Goal: Transaction & Acquisition: Book appointment/travel/reservation

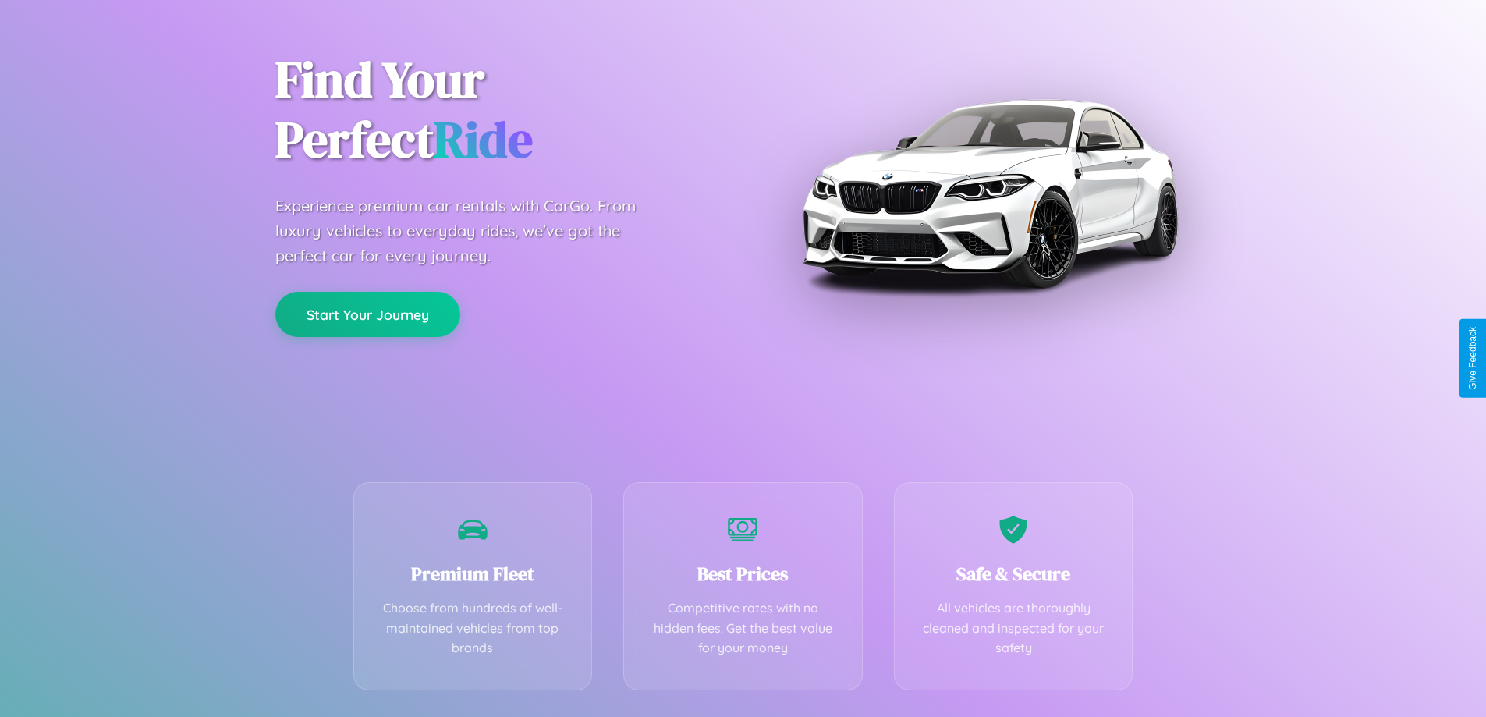
scroll to position [307, 0]
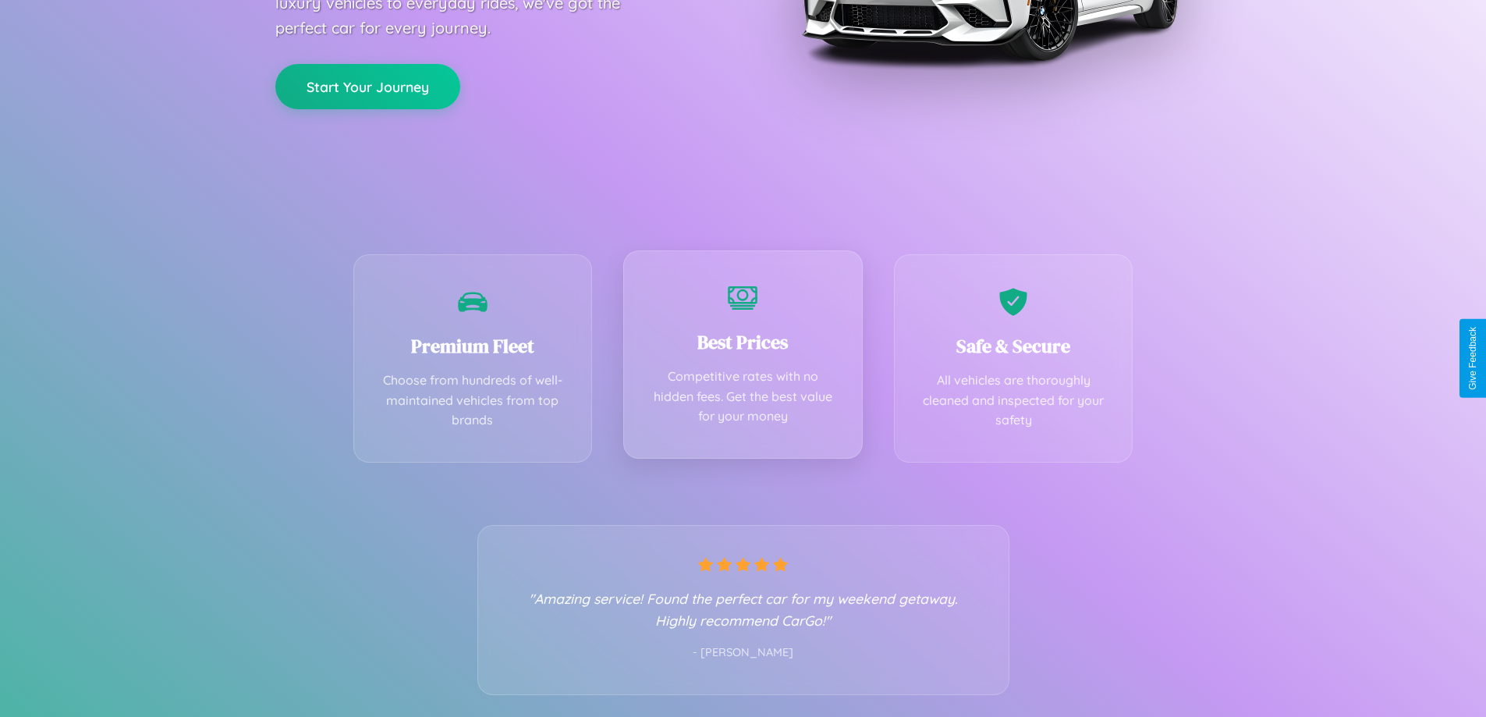
click at [742, 358] on div "Best Prices Competitive rates with no hidden fees. Get the best value for your …" at bounding box center [742, 354] width 239 height 208
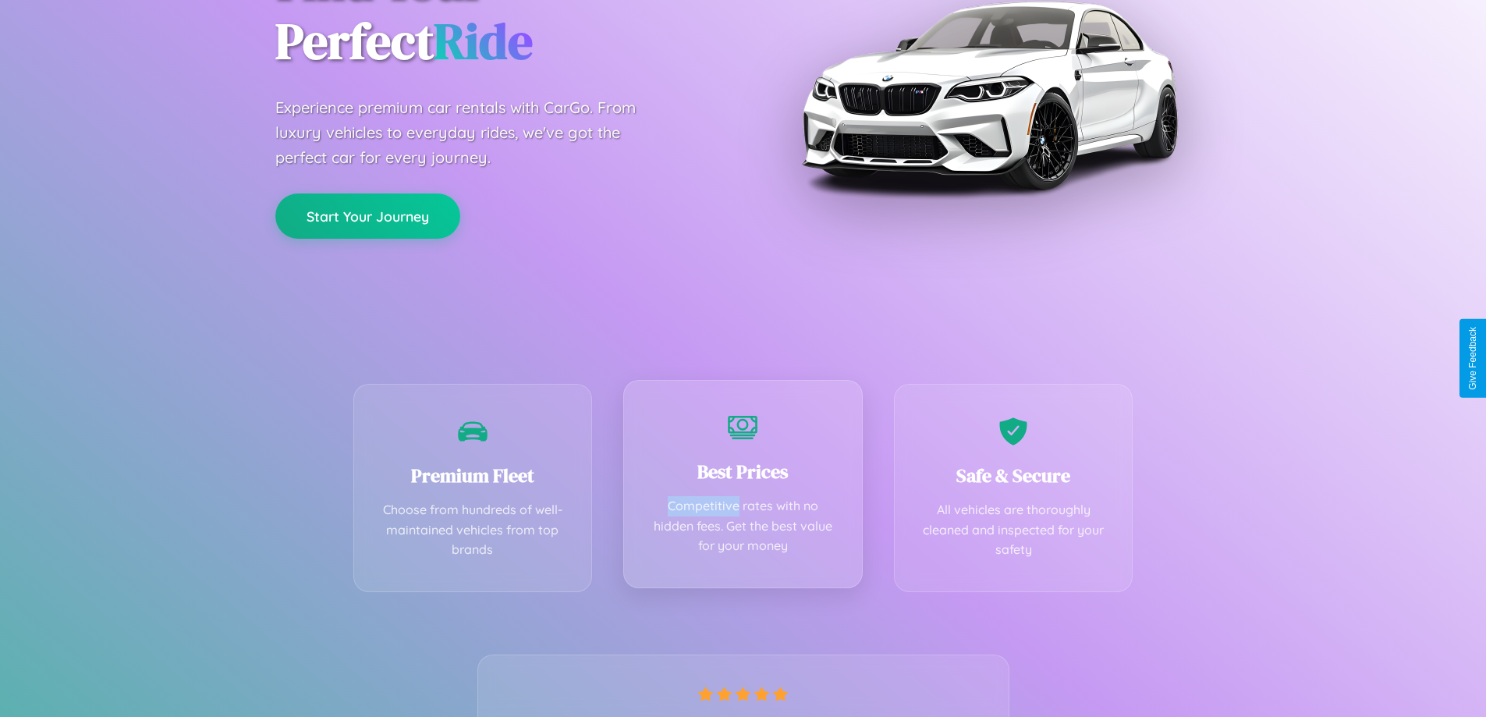
scroll to position [0, 0]
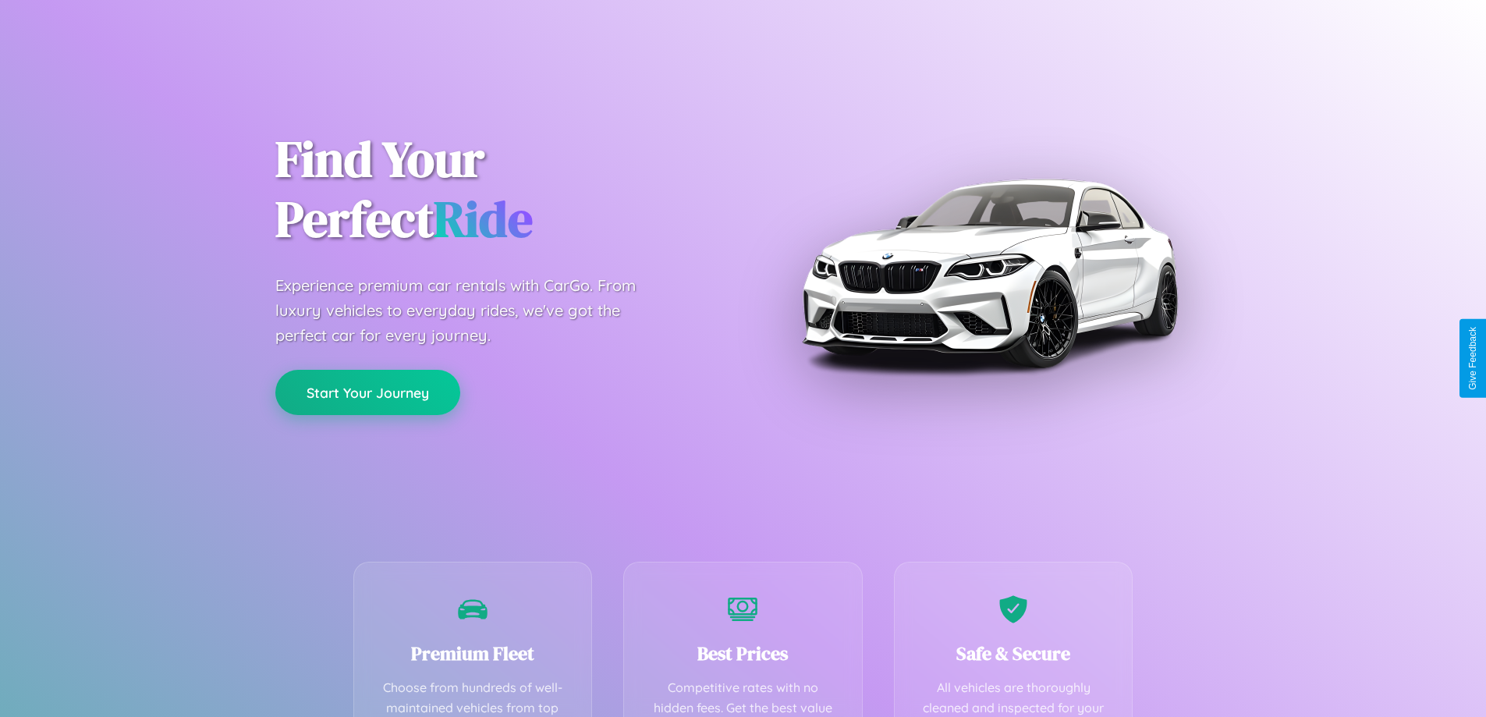
click at [367, 392] on button "Start Your Journey" at bounding box center [367, 392] width 185 height 45
click at [367, 391] on button "Start Your Journey" at bounding box center [367, 392] width 185 height 45
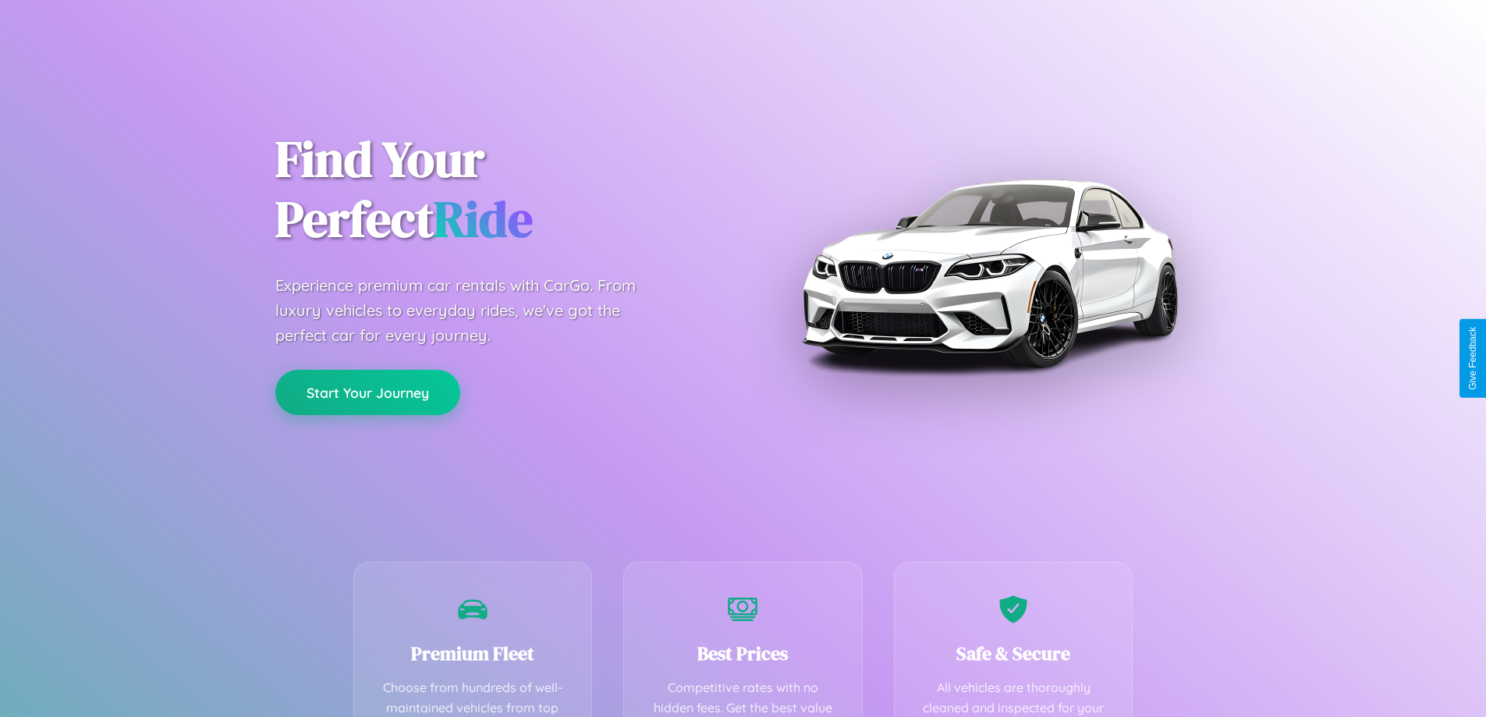
click at [367, 391] on button "Start Your Journey" at bounding box center [367, 392] width 185 height 45
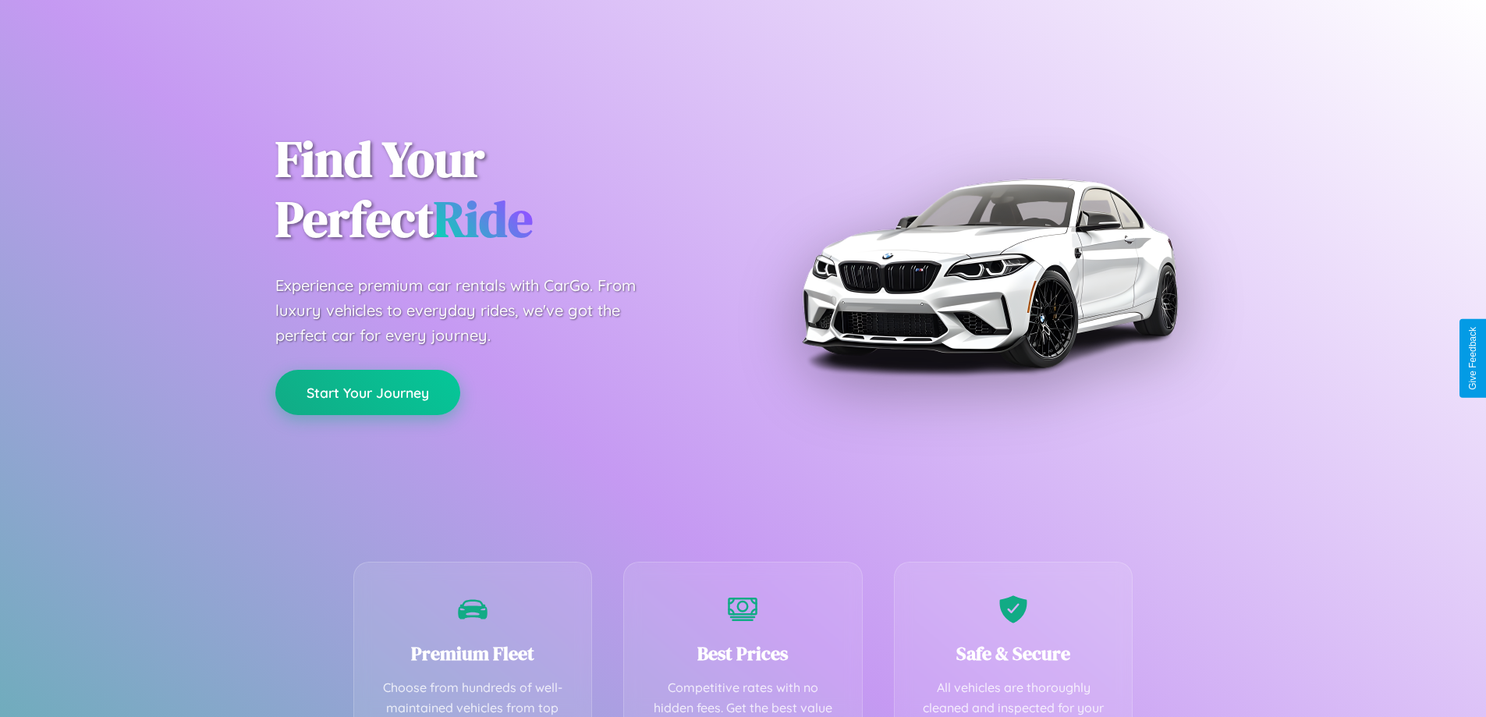
click at [367, 391] on button "Start Your Journey" at bounding box center [367, 392] width 185 height 45
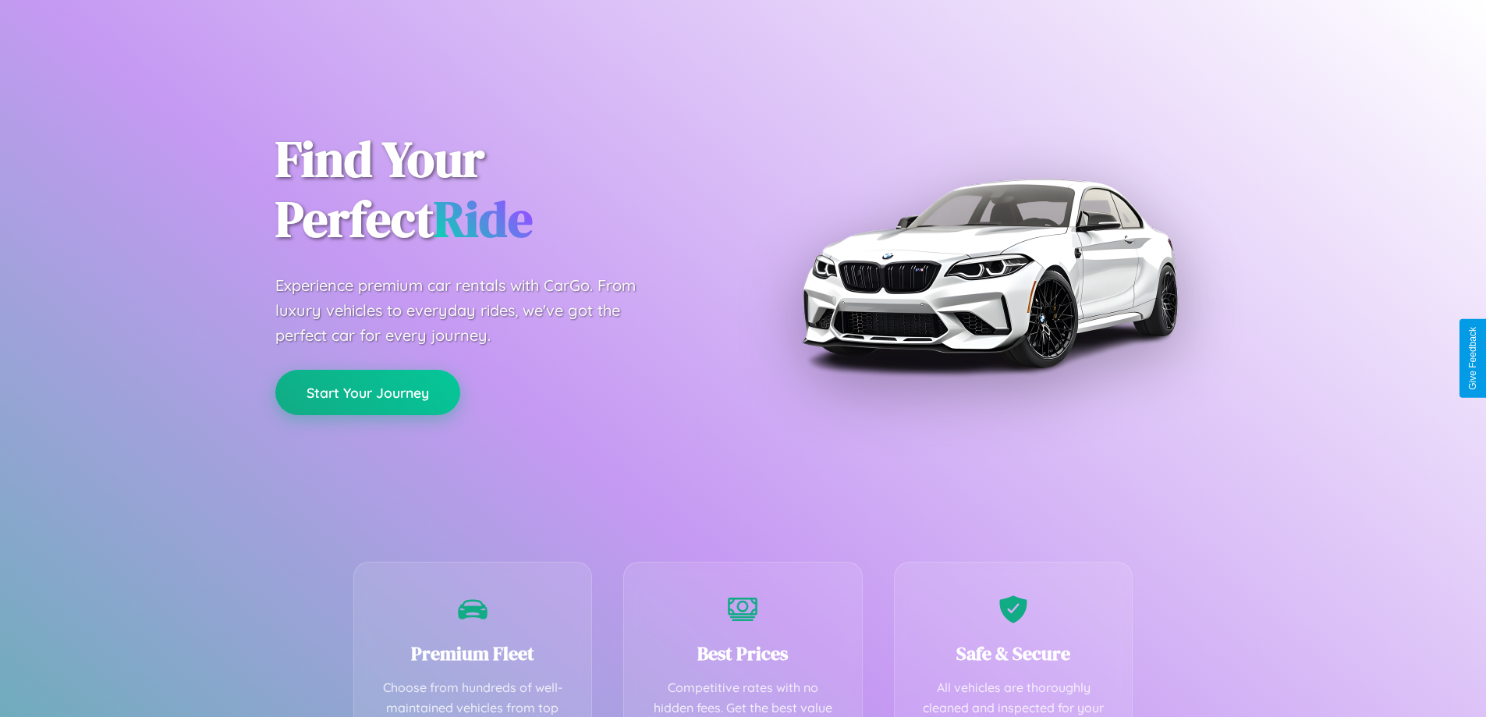
click at [367, 391] on button "Start Your Journey" at bounding box center [367, 392] width 185 height 45
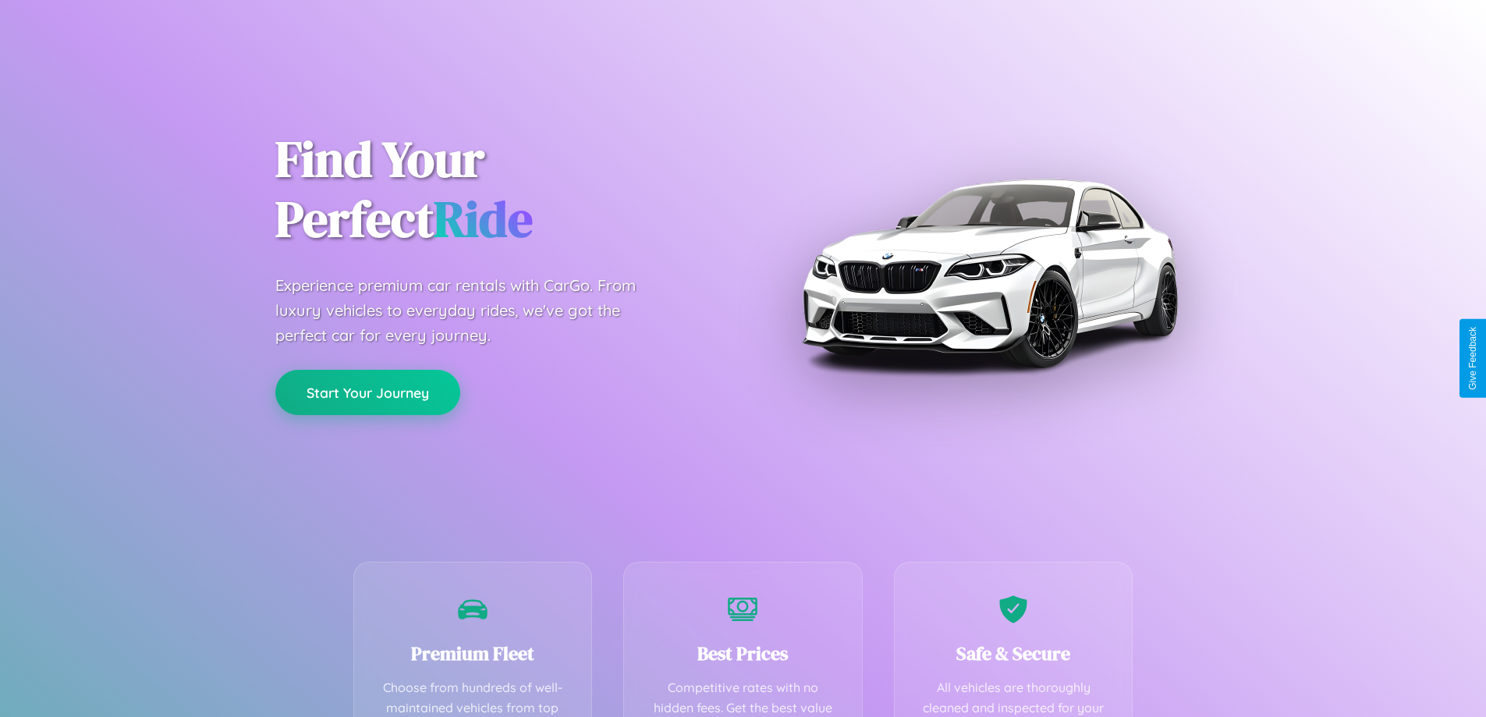
click at [367, 391] on button "Start Your Journey" at bounding box center [367, 392] width 185 height 45
